Goal: Information Seeking & Learning: Learn about a topic

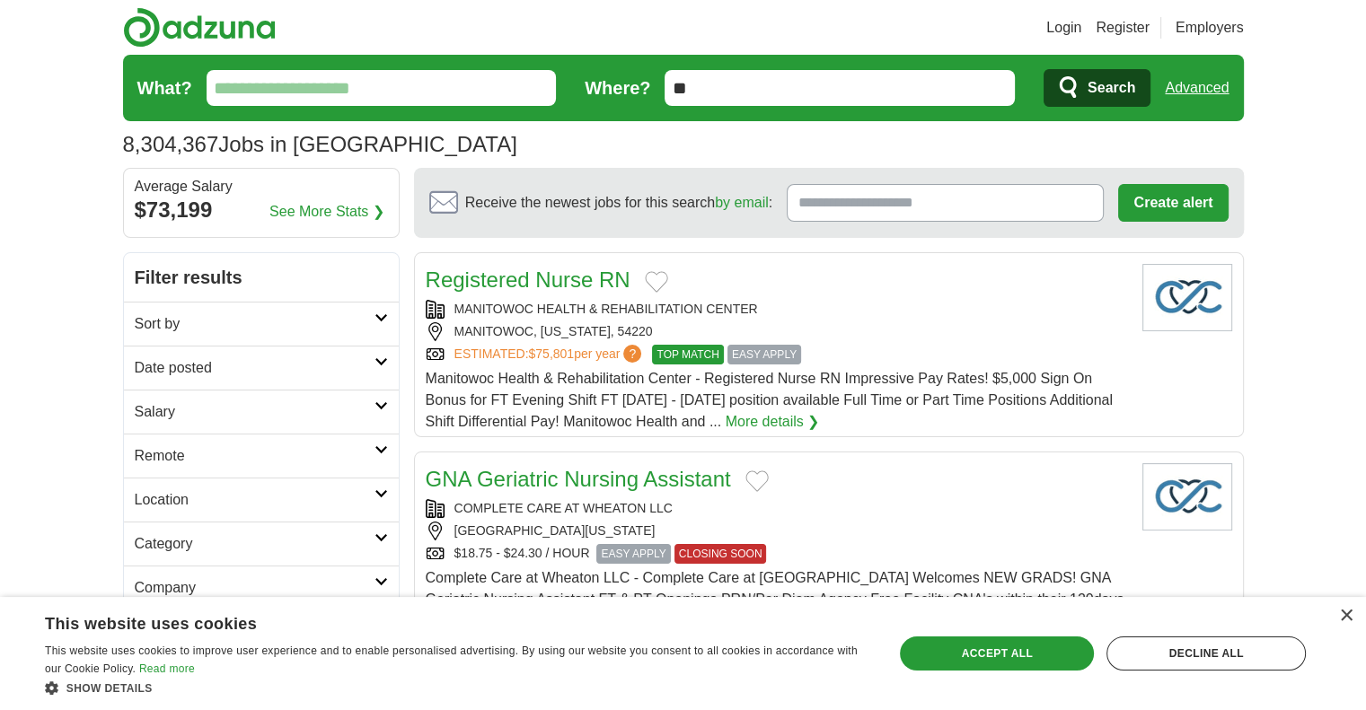
drag, startPoint x: 1349, startPoint y: 616, endPoint x: 1340, endPoint y: 603, distance: 16.2
click at [1349, 616] on div "×" at bounding box center [1345, 616] width 13 height 13
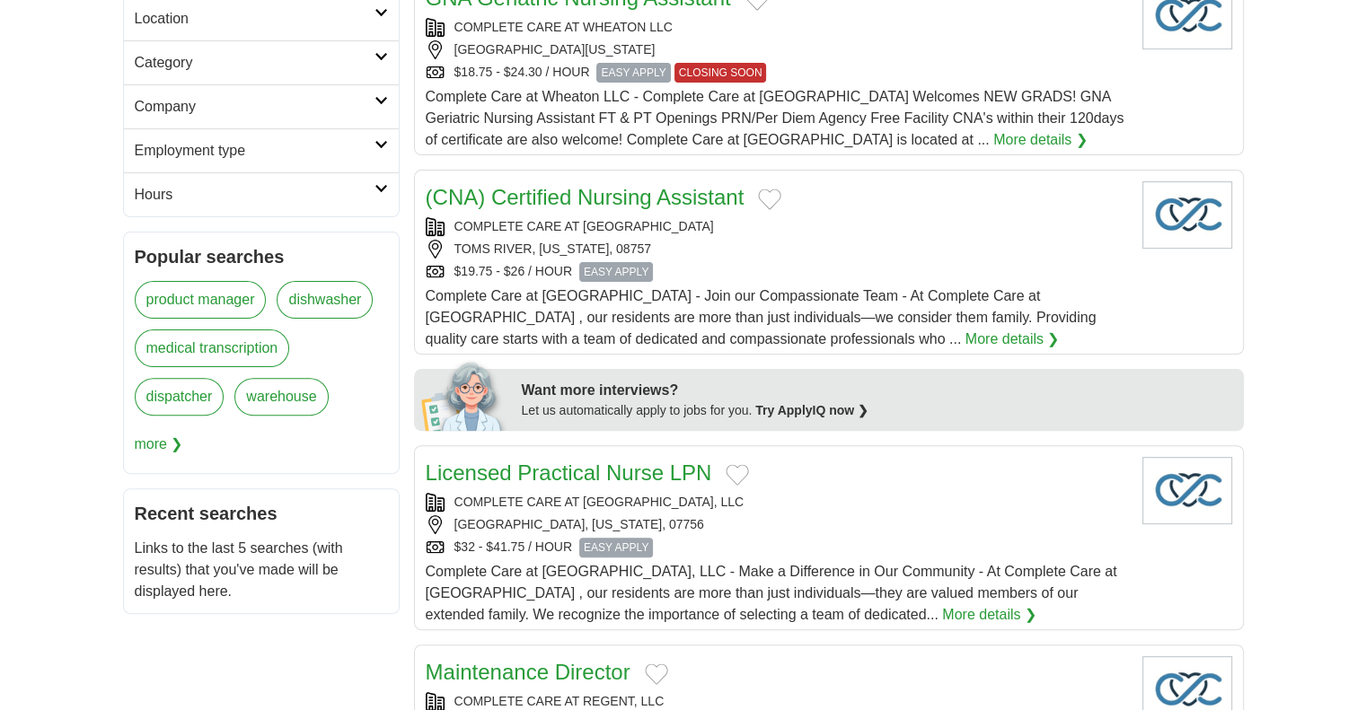
scroll to position [359, 0]
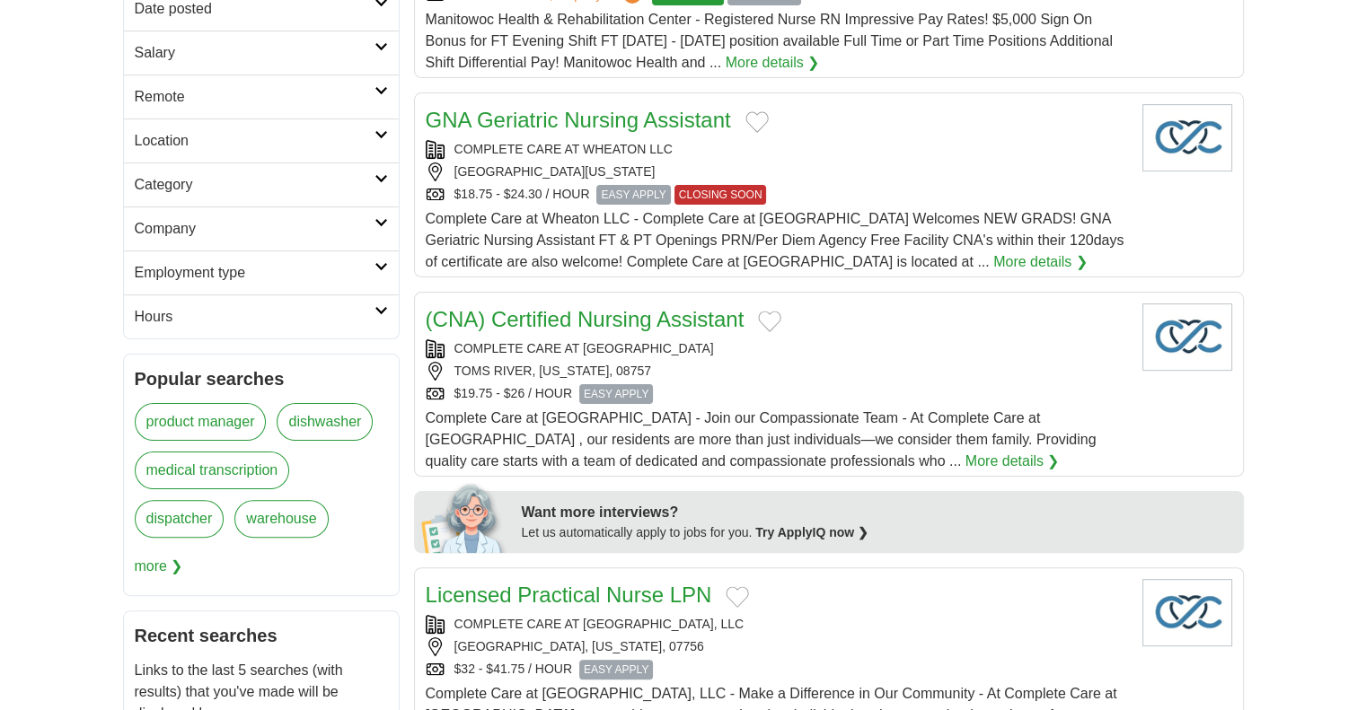
click at [381, 221] on icon at bounding box center [381, 222] width 13 height 9
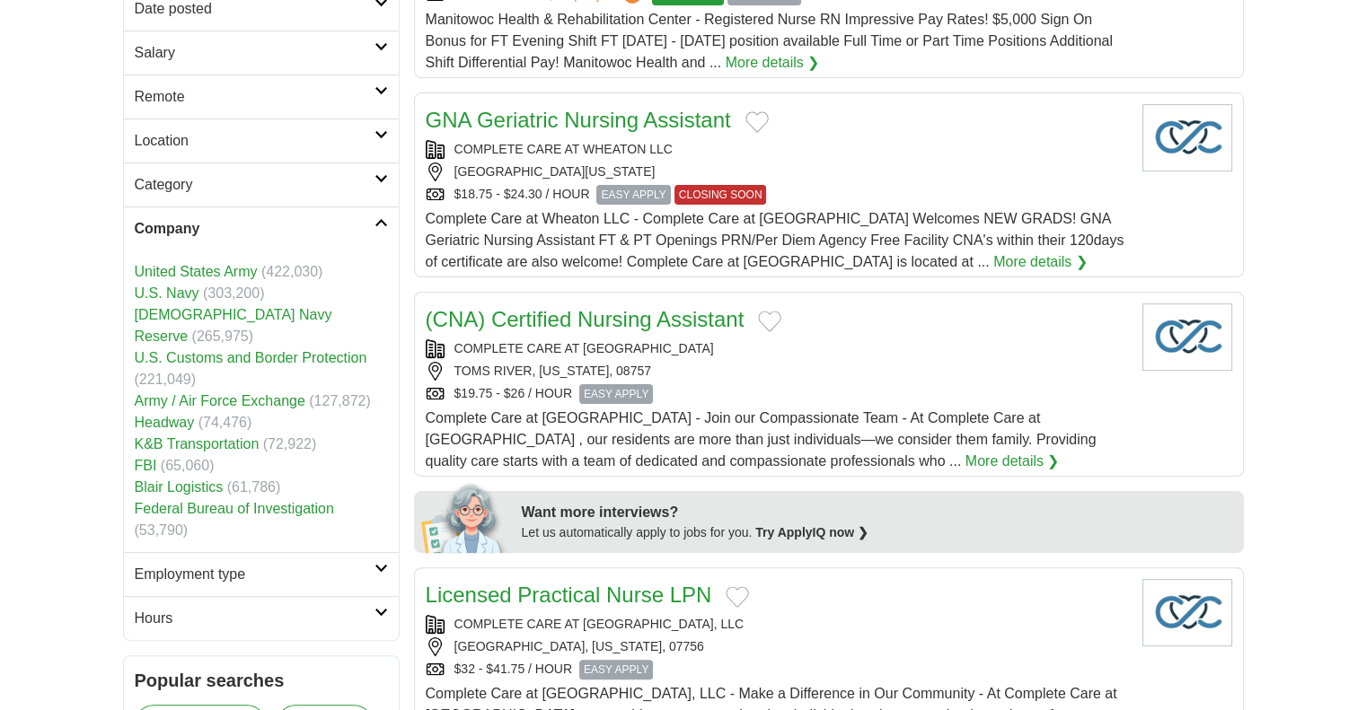
click at [381, 219] on icon at bounding box center [381, 222] width 13 height 9
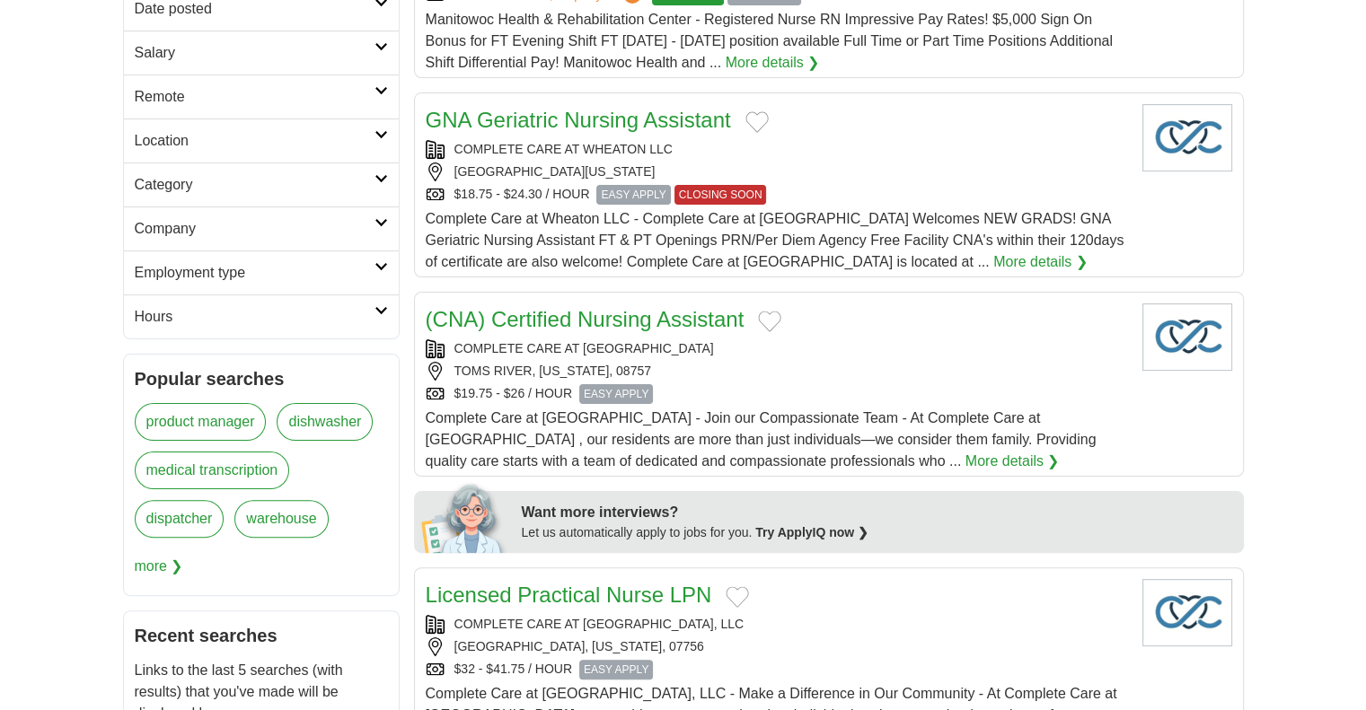
scroll to position [0, 0]
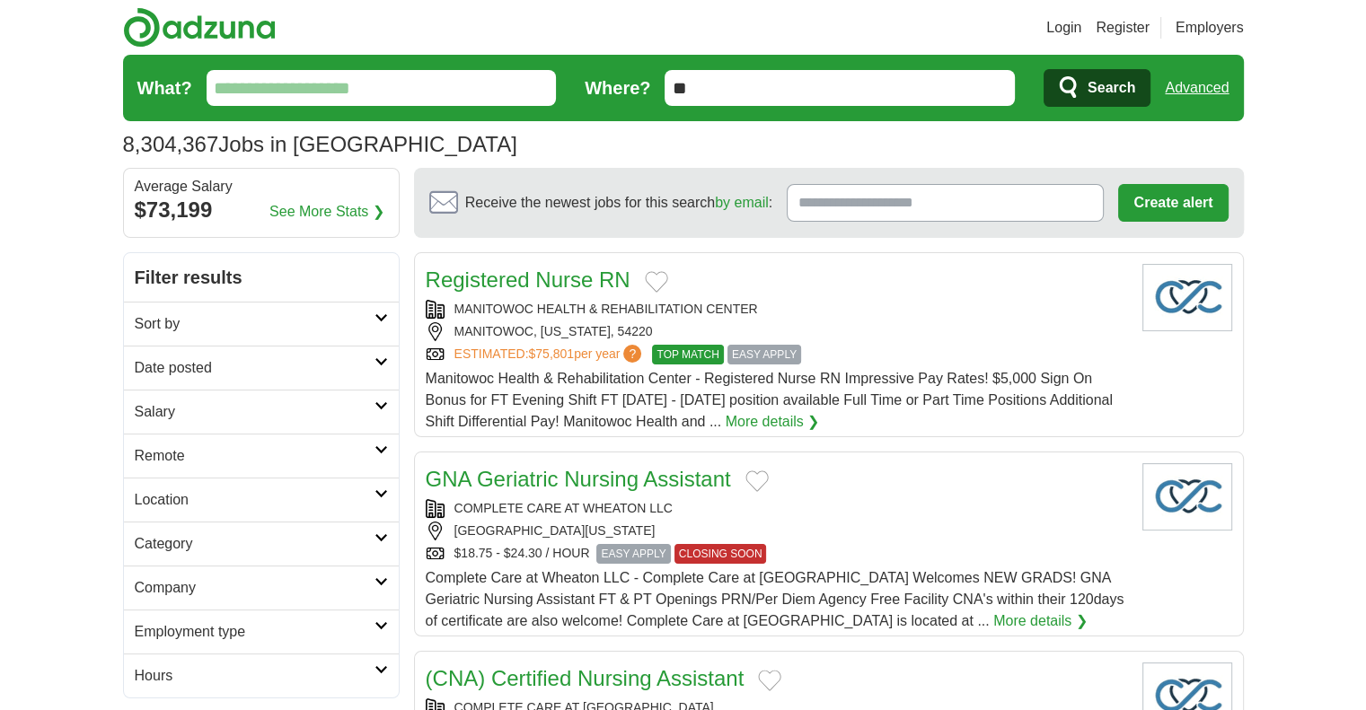
click at [295, 85] on input "What?" at bounding box center [382, 88] width 350 height 36
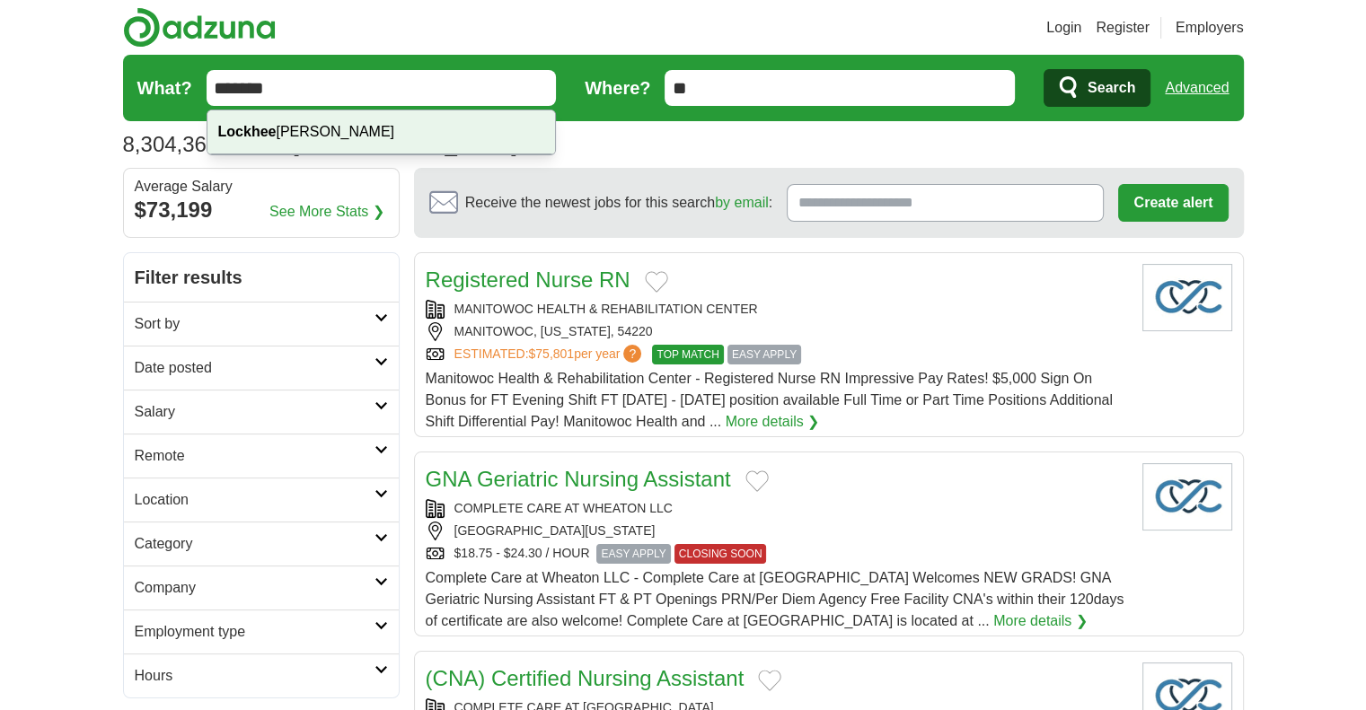
click at [321, 131] on div "[PERSON_NAME]" at bounding box center [381, 132] width 348 height 44
type input "**********"
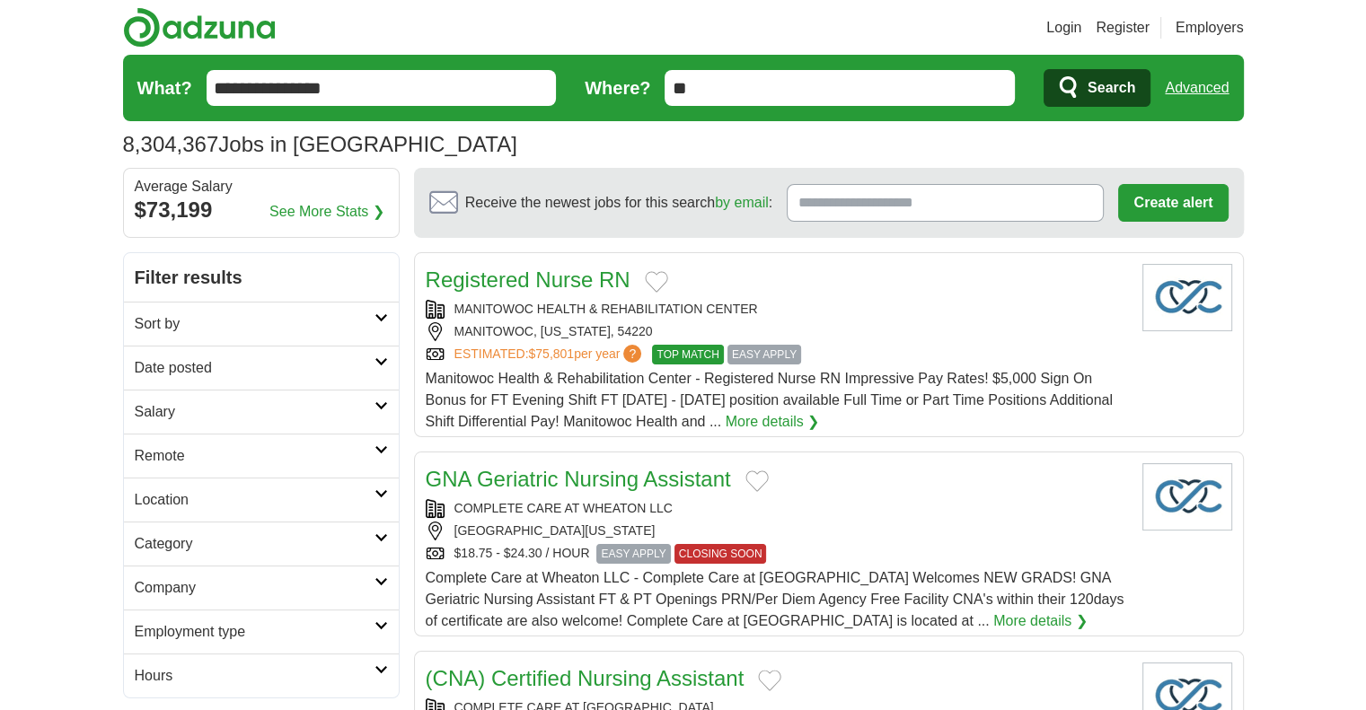
click at [1108, 89] on span "Search" at bounding box center [1112, 88] width 48 height 36
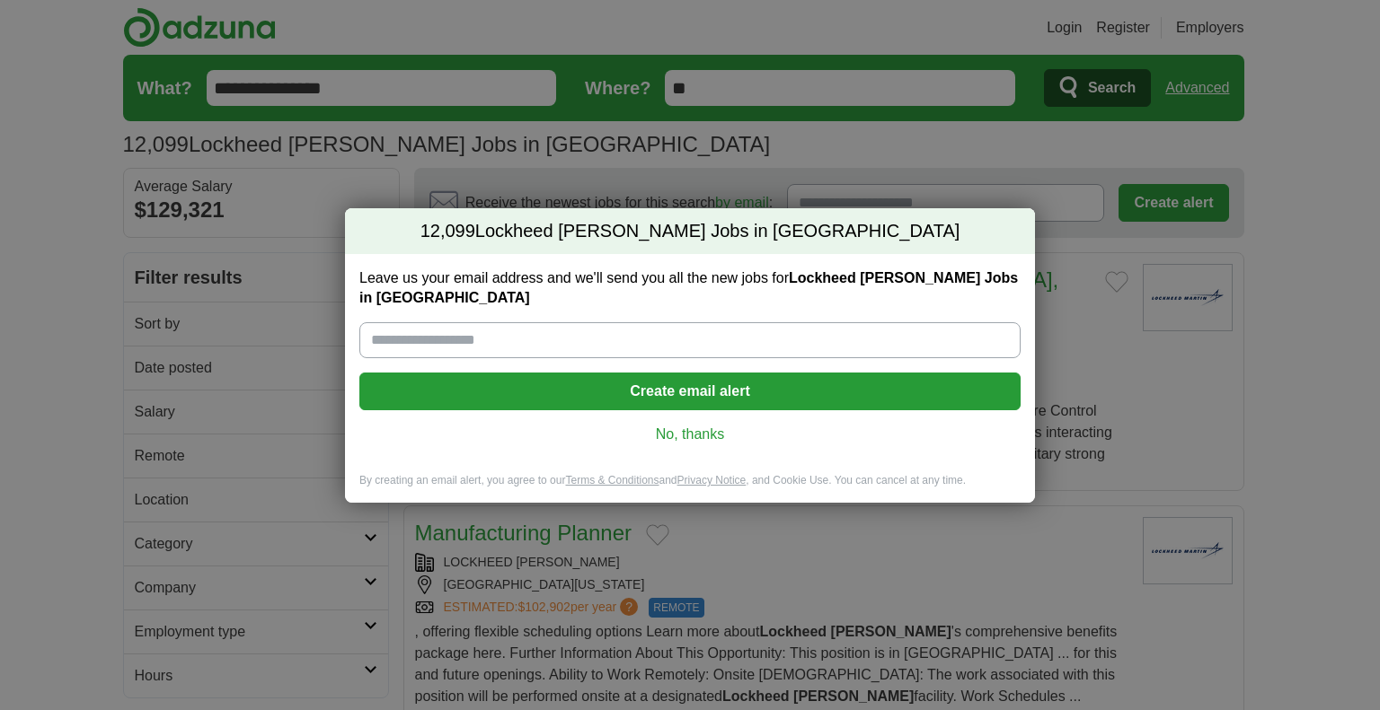
click at [692, 425] on link "No, thanks" at bounding box center [690, 435] width 632 height 20
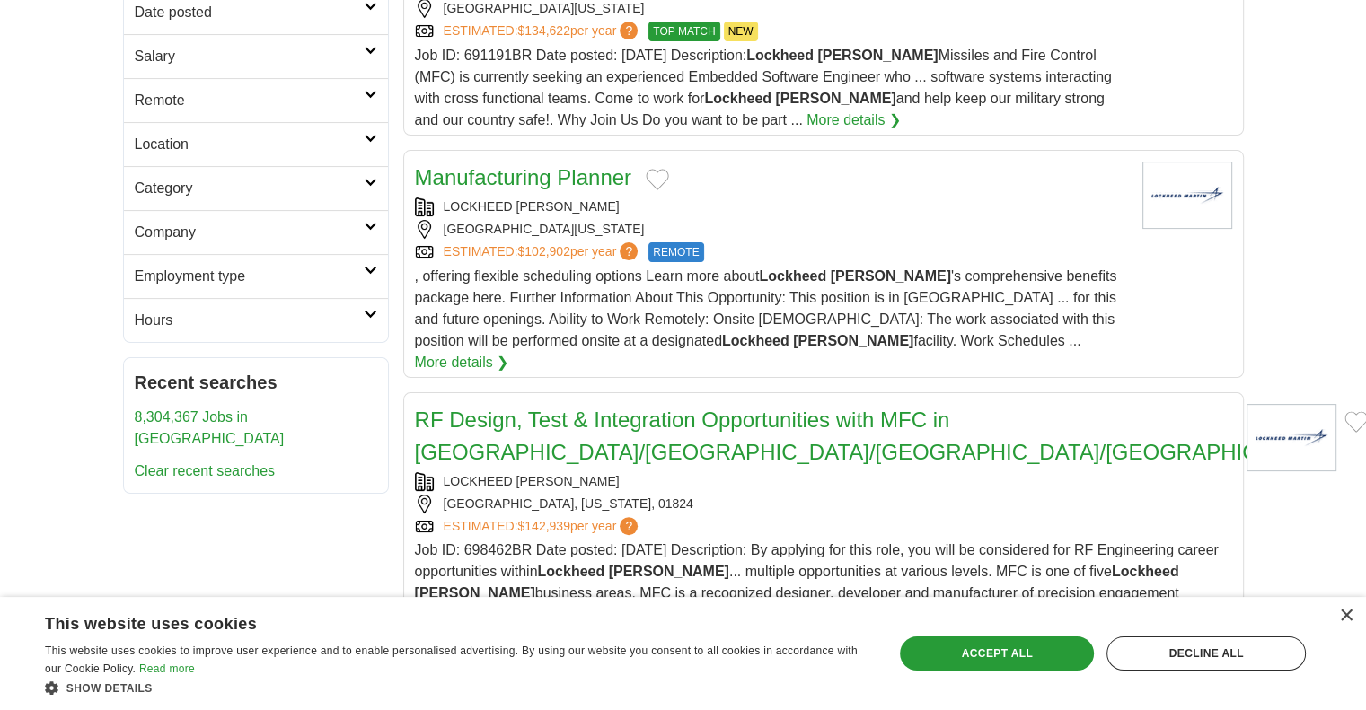
scroll to position [359, 0]
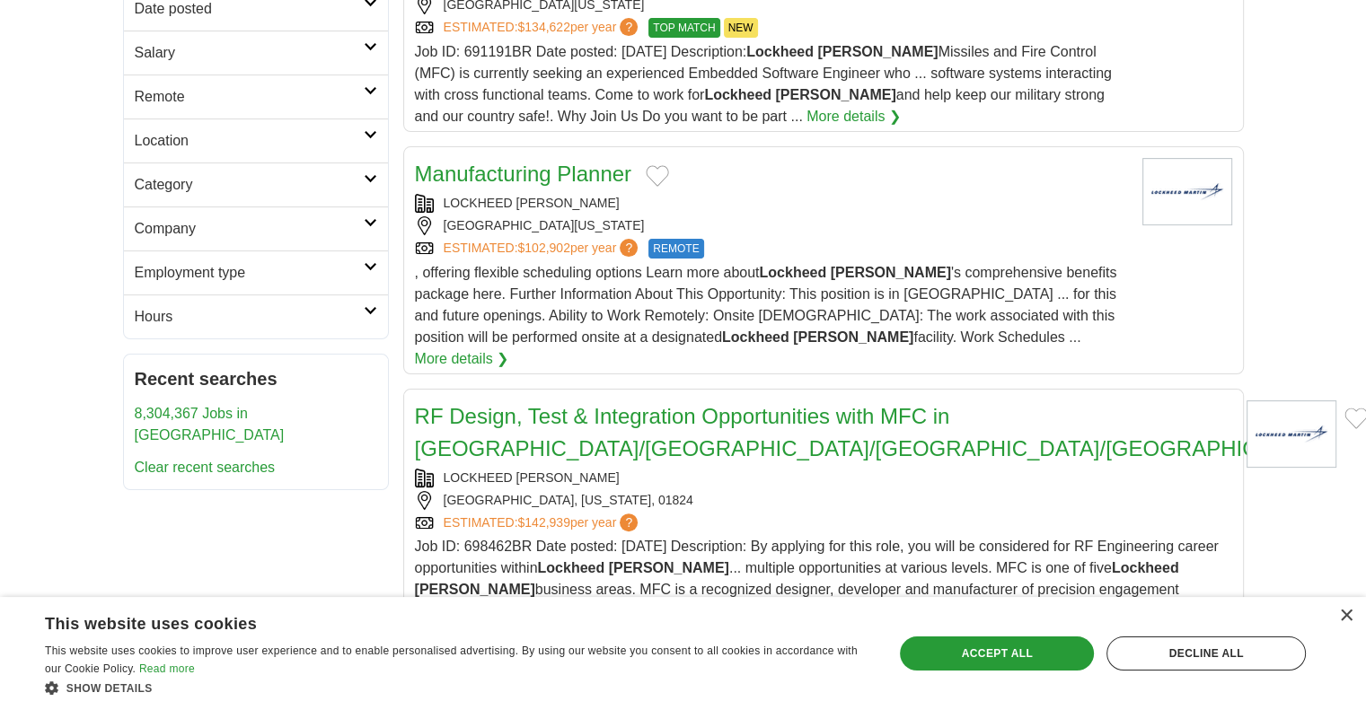
click at [577, 162] on link "Manufacturing Planner" at bounding box center [523, 174] width 216 height 24
click at [506, 162] on link "Manufacturing Planner" at bounding box center [523, 174] width 216 height 24
